Goal: Information Seeking & Learning: Check status

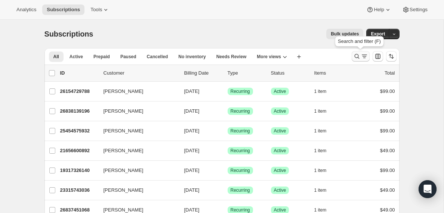
click at [360, 55] on icon "Search and filter results" at bounding box center [363, 56] width 7 height 7
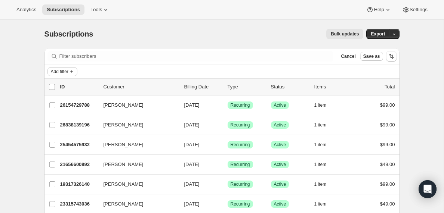
click at [71, 72] on icon "Add filter" at bounding box center [72, 72] width 6 height 6
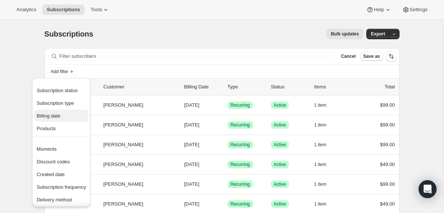
click at [54, 116] on span "Billing date" at bounding box center [49, 116] width 24 height 6
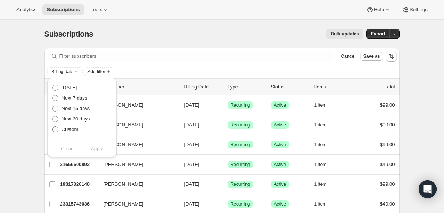
click at [55, 130] on span at bounding box center [55, 130] width 6 height 6
click at [53, 127] on input "Custom" at bounding box center [52, 127] width 0 height 0
radio input "true"
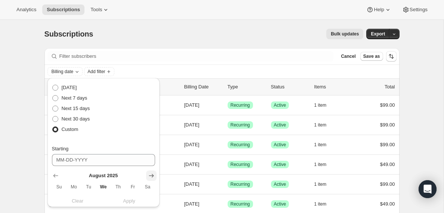
click at [153, 176] on icon "Show next month, September 2025" at bounding box center [151, 175] width 7 height 7
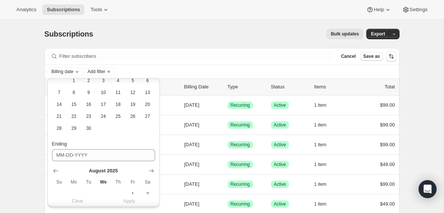
scroll to position [120, 0]
click at [133, 115] on span "26" at bounding box center [132, 115] width 9 height 6
type input "[DATE]"
click at [152, 169] on icon "Show next month, September 2025" at bounding box center [151, 169] width 5 height 4
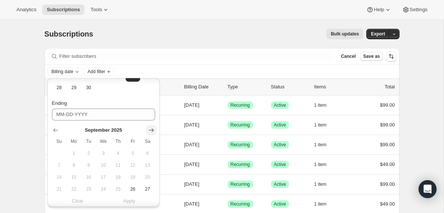
scroll to position [187, 0]
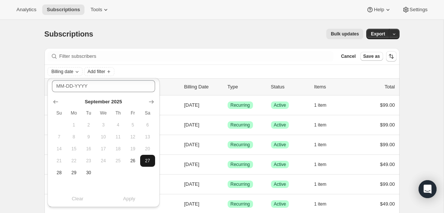
click at [148, 161] on span "27" at bounding box center [147, 161] width 9 height 6
type input "[DATE]"
click at [127, 201] on span "Apply" at bounding box center [129, 198] width 12 height 7
click at [140, 74] on span "Add filter" at bounding box center [131, 72] width 18 height 6
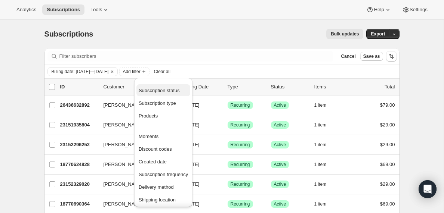
click at [168, 89] on span "Subscription status" at bounding box center [159, 91] width 41 height 6
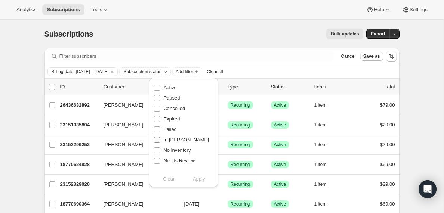
click at [156, 138] on input "In [PERSON_NAME]" at bounding box center [157, 140] width 6 height 6
checkbox input "true"
click at [200, 180] on span "Apply" at bounding box center [199, 179] width 12 height 7
click at [52, 87] on input "0 selected" at bounding box center [52, 87] width 6 height 6
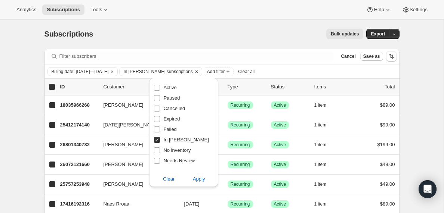
checkbox input "true"
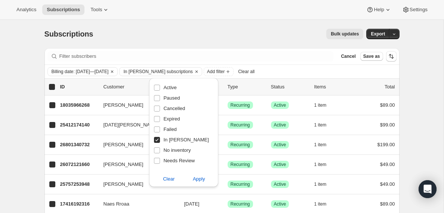
checkbox input "true"
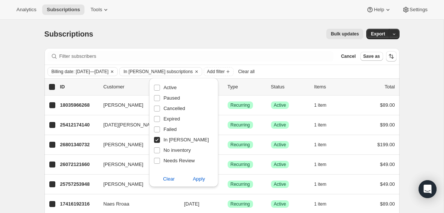
checkbox input "true"
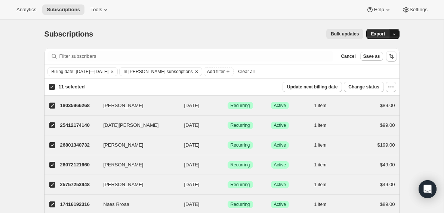
click at [395, 34] on icon "button" at bounding box center [393, 34] width 3 height 1
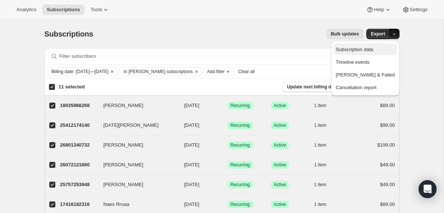
click at [369, 50] on span "Subscription data" at bounding box center [353, 50] width 37 height 6
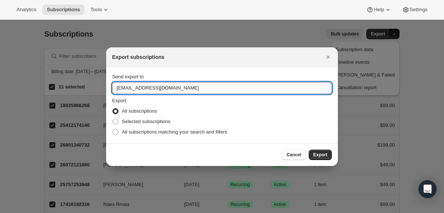
click at [134, 89] on input "[EMAIL_ADDRESS][DOMAIN_NAME]" at bounding box center [222, 88] width 220 height 12
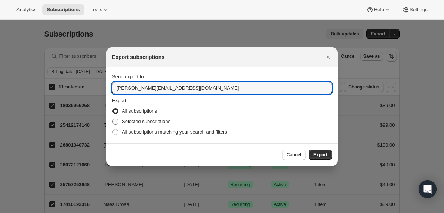
type input "[PERSON_NAME][EMAIL_ADDRESS][DOMAIN_NAME]"
click at [117, 121] on span ":ra:" at bounding box center [115, 122] width 6 height 6
click at [113, 119] on input "Selected subscriptions" at bounding box center [112, 119] width 0 height 0
radio input "true"
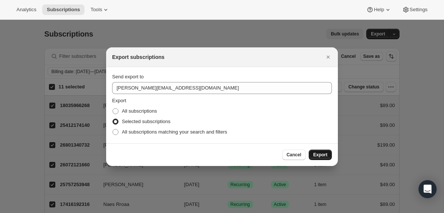
click at [317, 157] on span "Export" at bounding box center [320, 155] width 14 height 6
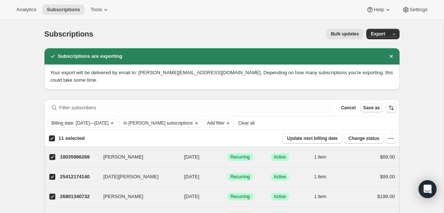
click at [254, 124] on span "Clear all" at bounding box center [246, 123] width 16 height 6
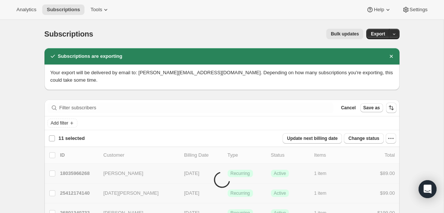
checkbox input "false"
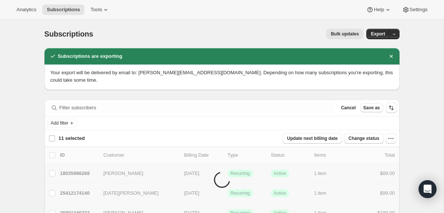
checkbox input "false"
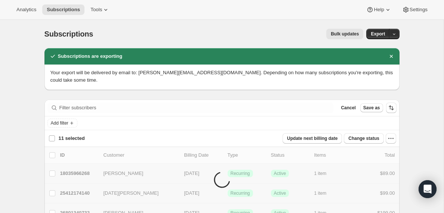
checkbox input "false"
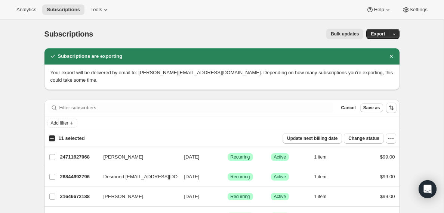
click at [52, 138] on input "11 selected" at bounding box center [52, 139] width 6 height 6
checkbox input "true"
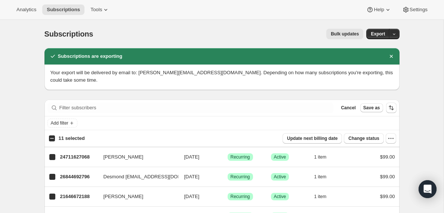
checkbox input "true"
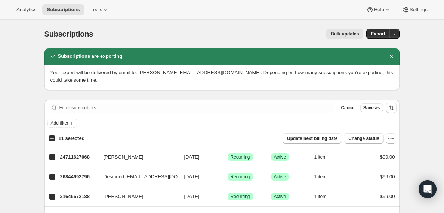
checkbox input "true"
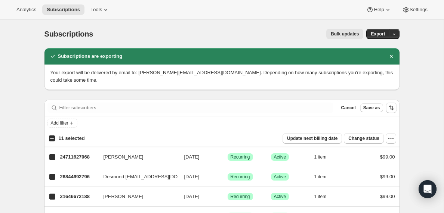
checkbox input "true"
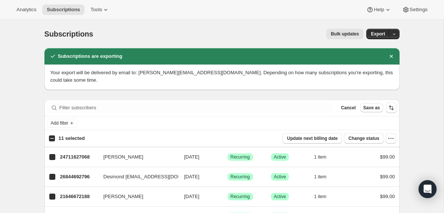
checkbox input "true"
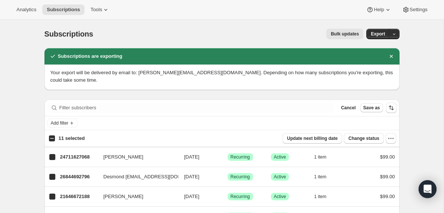
checkbox input "true"
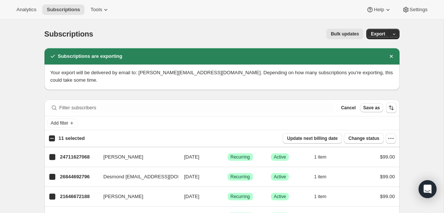
checkbox input "true"
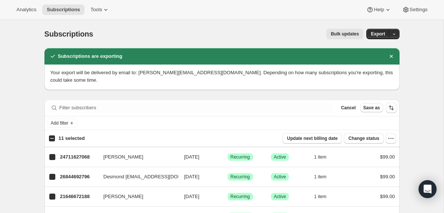
checkbox input "true"
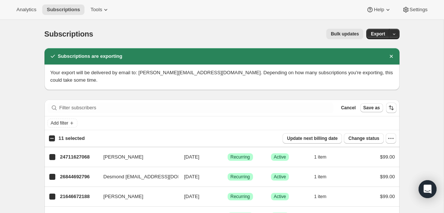
checkbox input "true"
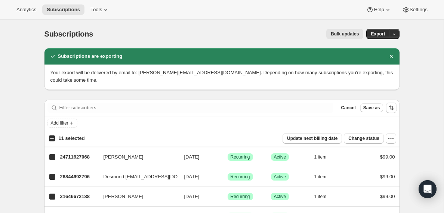
checkbox input "true"
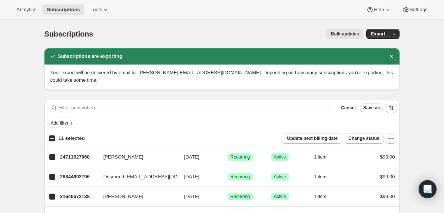
checkbox input "true"
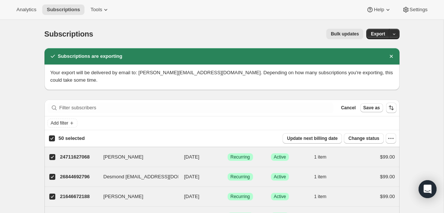
click at [52, 138] on input "50 selected" at bounding box center [52, 139] width 6 height 6
checkbox input "false"
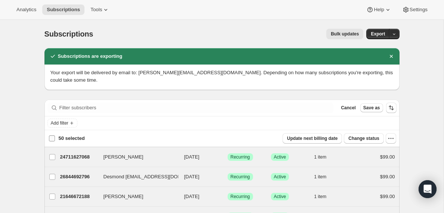
checkbox input "false"
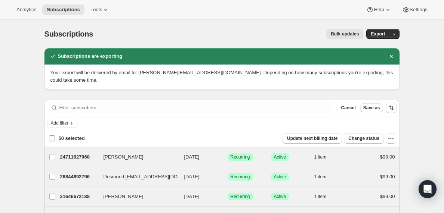
checkbox input "false"
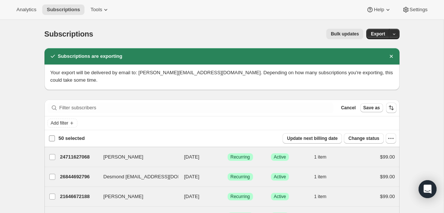
checkbox input "false"
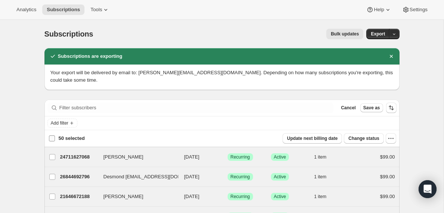
checkbox input "false"
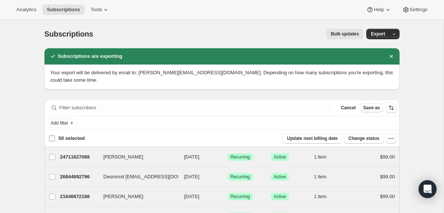
checkbox input "false"
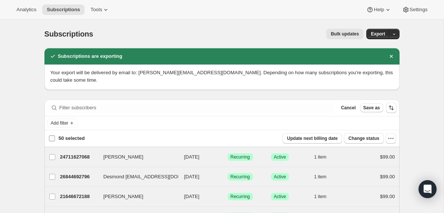
checkbox input "false"
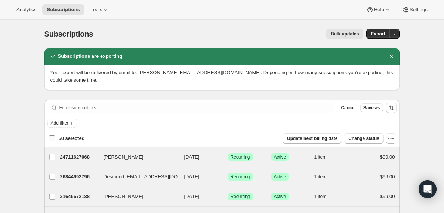
checkbox input "false"
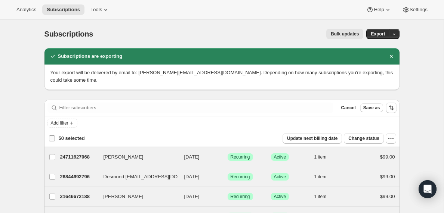
checkbox input "false"
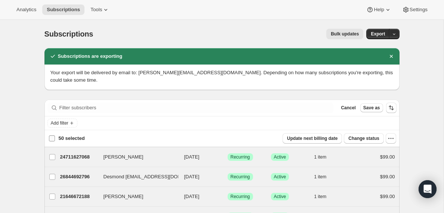
checkbox input "false"
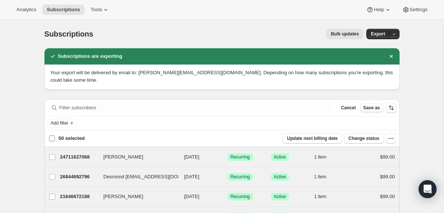
checkbox input "false"
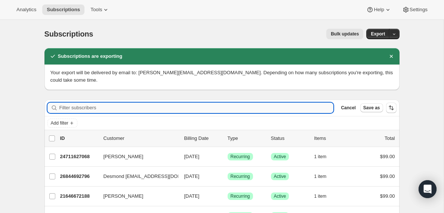
click at [70, 107] on input "Filter subscribers" at bounding box center [196, 108] width 274 height 10
paste input "[EMAIL_ADDRESS][DOMAIN_NAME]"
type input "[EMAIL_ADDRESS][DOMAIN_NAME]"
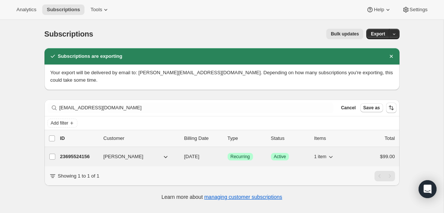
click at [76, 156] on p "23695524156" at bounding box center [78, 156] width 37 height 7
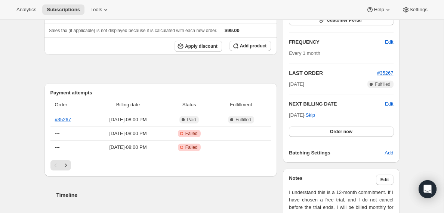
scroll to position [132, 0]
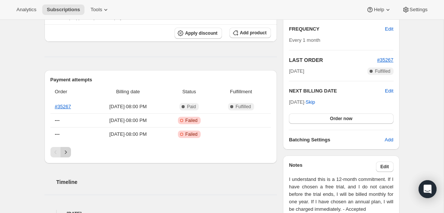
click at [67, 151] on icon "Next" at bounding box center [65, 152] width 7 height 7
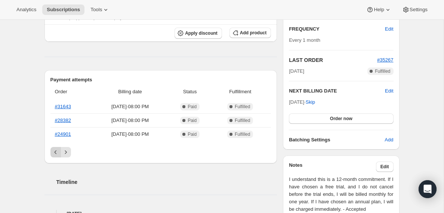
click at [54, 154] on icon "Previous" at bounding box center [55, 152] width 7 height 7
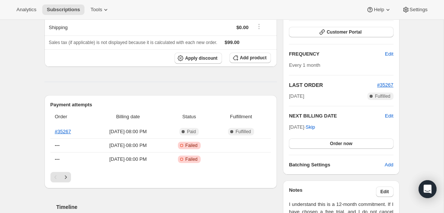
scroll to position [0, 0]
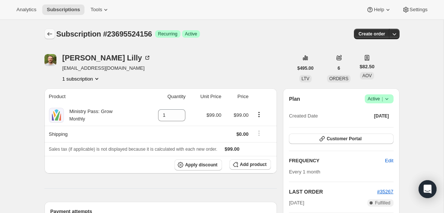
click at [47, 34] on icon "Subscriptions" at bounding box center [49, 33] width 7 height 7
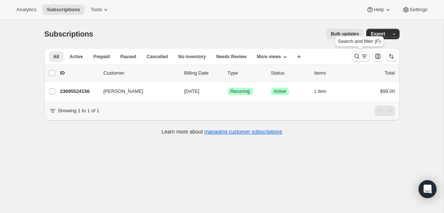
click at [362, 58] on icon "Search and filter results" at bounding box center [363, 56] width 7 height 7
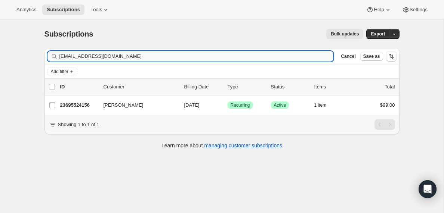
click at [122, 54] on input "[EMAIL_ADDRESS][DOMAIN_NAME]" at bounding box center [196, 56] width 274 height 10
type input "[EMAIL_ADDRESS][DOMAIN_NAME]"
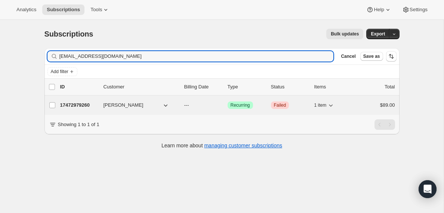
click at [80, 105] on p "17472979260" at bounding box center [78, 105] width 37 height 7
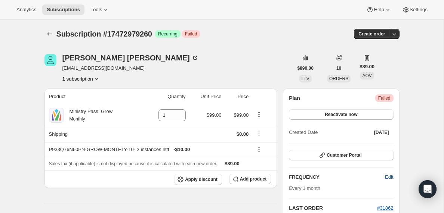
click at [55, 33] on div at bounding box center [50, 34] width 12 height 10
click at [48, 34] on icon "Subscriptions" at bounding box center [49, 34] width 5 height 4
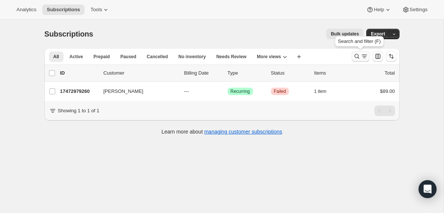
click at [361, 59] on icon "Search and filter results" at bounding box center [363, 56] width 7 height 7
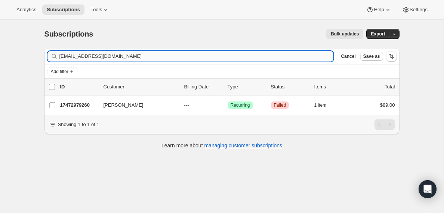
click at [122, 56] on input "[EMAIL_ADDRESS][DOMAIN_NAME]" at bounding box center [196, 56] width 274 height 10
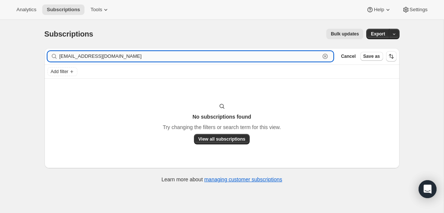
click at [131, 59] on input "[EMAIL_ADDRESS][DOMAIN_NAME]" at bounding box center [189, 56] width 261 height 10
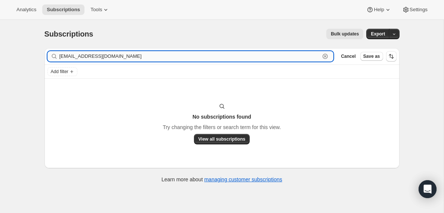
paste input "[EMAIL_ADDRESS][DOMAIN_NAME]"
type input "[EMAIL_ADDRESS][DOMAIN_NAME]"
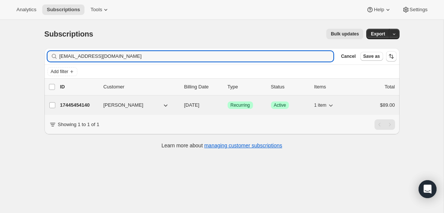
click at [79, 105] on p "17445454140" at bounding box center [78, 105] width 37 height 7
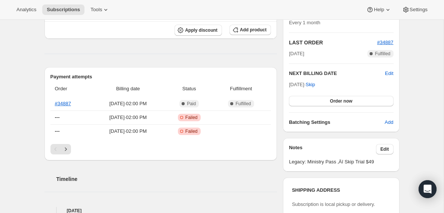
scroll to position [158, 0]
